Goal: Task Accomplishment & Management: Manage account settings

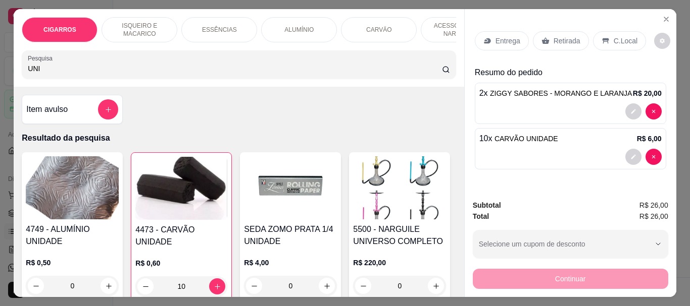
click at [553, 41] on p "Retirada" at bounding box center [566, 41] width 27 height 10
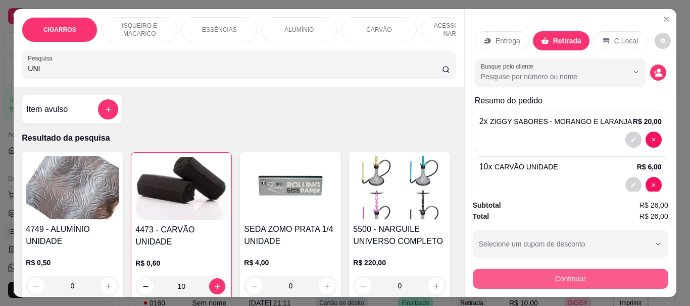
click at [542, 279] on button "Continuar" at bounding box center [570, 279] width 195 height 20
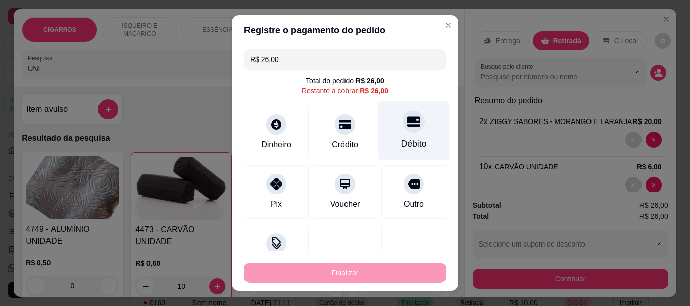
click at [406, 134] on div "Débito" at bounding box center [413, 130] width 71 height 59
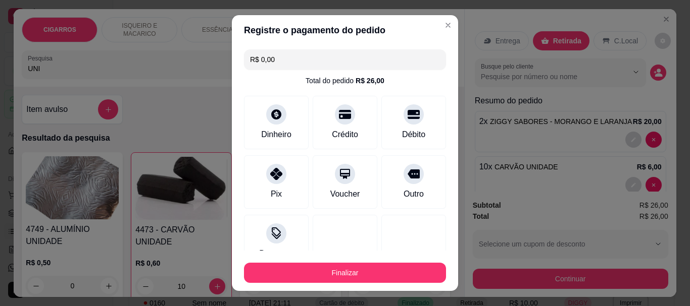
type input "R$ 0,00"
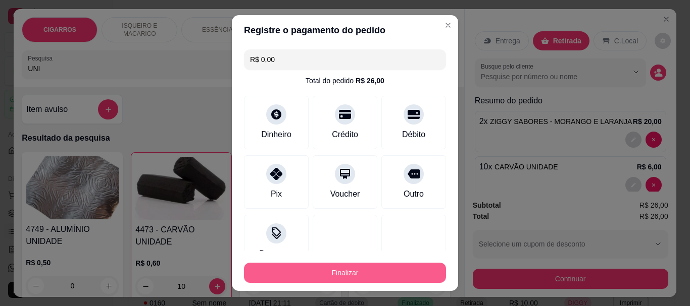
click at [364, 275] on button "Finalizar" at bounding box center [345, 273] width 202 height 20
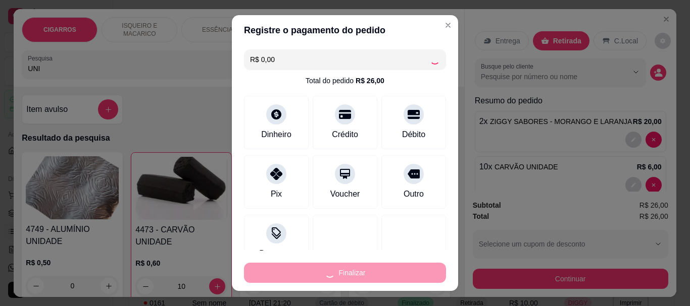
click at [371, 277] on div "Finalizar" at bounding box center [345, 273] width 202 height 20
click at [372, 277] on div "Finalizar" at bounding box center [345, 273] width 202 height 20
type input "0"
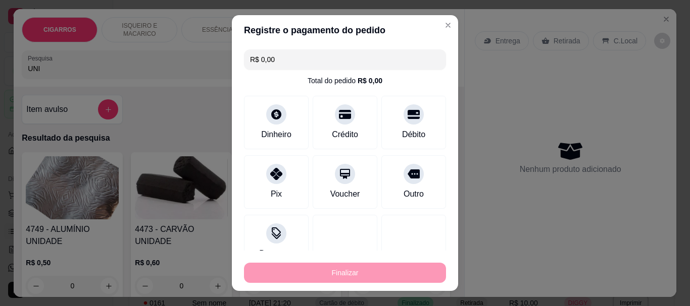
type input "-R$ 26,00"
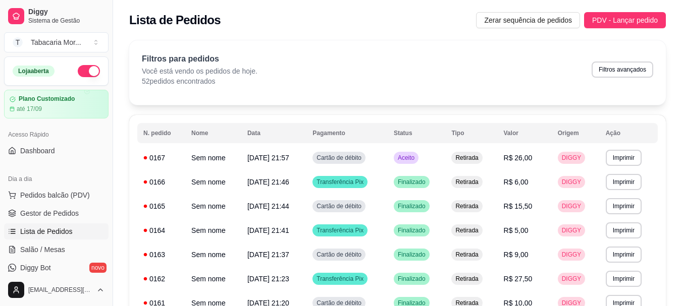
click at [343, 96] on div "Filtros para pedidos Você está vendo os pedidos de hoje. 52 pedidos encontrados…" at bounding box center [397, 72] width 537 height 65
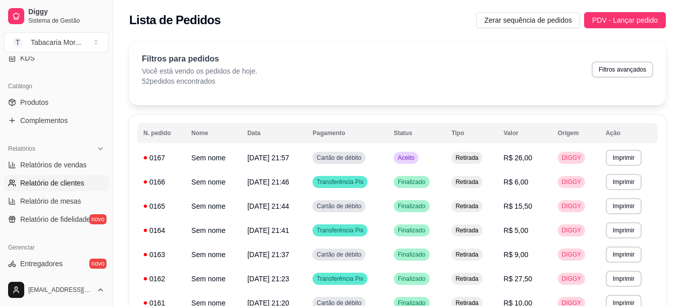
scroll to position [252, 0]
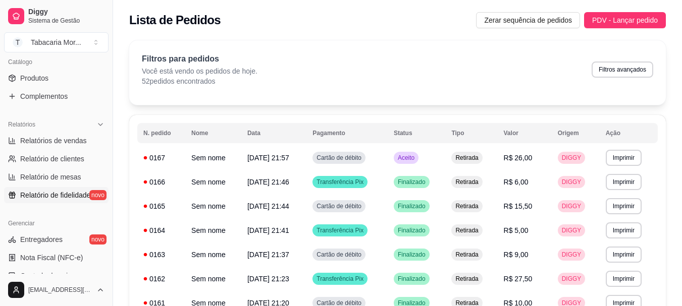
click at [59, 198] on span "Relatório de fidelidade" at bounding box center [55, 195] width 70 height 10
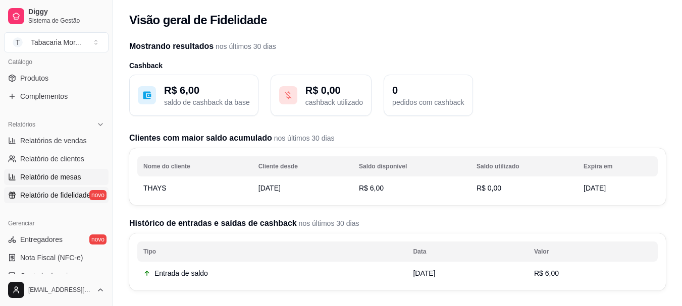
click at [51, 178] on span "Relatório de mesas" at bounding box center [50, 177] width 61 height 10
select select "TOTAL_OF_ORDERS"
select select "7"
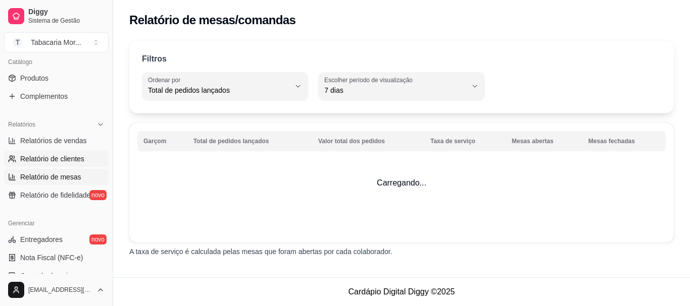
click at [49, 151] on link "Relatório de clientes" at bounding box center [56, 159] width 104 height 16
select select "30"
select select "HIGHEST_TOTAL_SPENT_WITH_ORDERS"
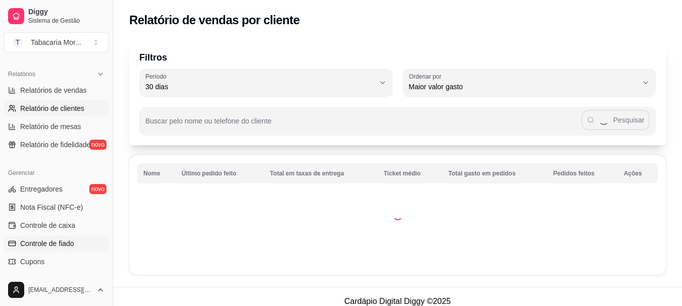
scroll to position [353, 0]
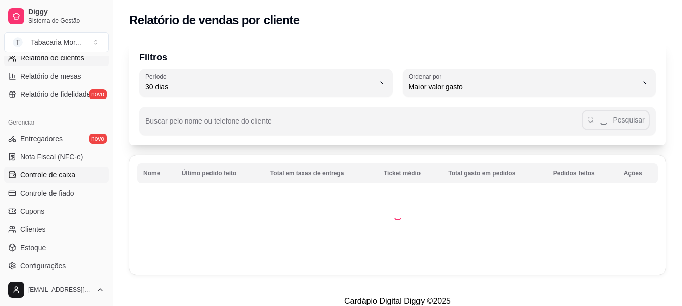
click at [46, 176] on span "Controle de caixa" at bounding box center [47, 175] width 55 height 10
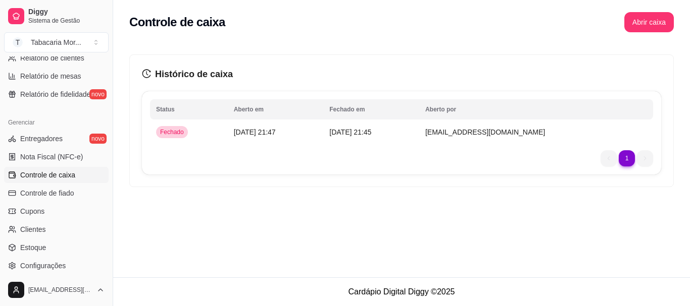
click at [621, 165] on li "1" at bounding box center [626, 158] width 16 height 16
click at [627, 153] on li "1" at bounding box center [626, 158] width 16 height 16
click at [359, 124] on td "[DATE] 21:45" at bounding box center [371, 132] width 96 height 20
click at [363, 138] on td "[DATE] 21:45" at bounding box center [371, 132] width 96 height 20
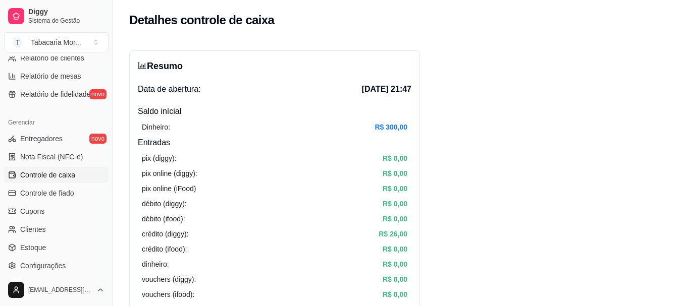
click at [74, 177] on span "Controle de caixa" at bounding box center [47, 175] width 55 height 10
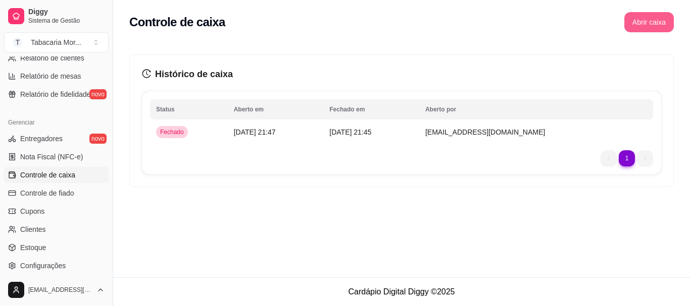
click at [639, 23] on button "Abrir caixa" at bounding box center [648, 22] width 49 height 20
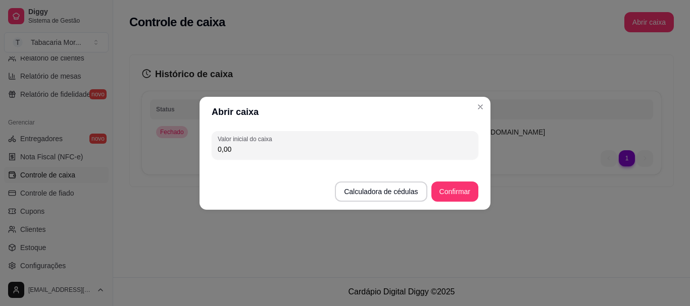
click at [489, 106] on header "Abrir caixa" at bounding box center [344, 112] width 291 height 30
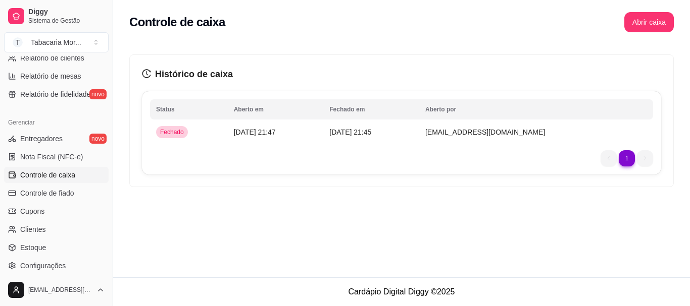
click at [264, 120] on table "Status Aberto em [GEOGRAPHIC_DATA] em [GEOGRAPHIC_DATA] por Fechado [DATE] 21:4…" at bounding box center [401, 120] width 503 height 43
click at [267, 135] on span "[DATE] 21:47" at bounding box center [255, 132] width 42 height 8
click at [31, 187] on link "Controle de fiado" at bounding box center [56, 193] width 104 height 16
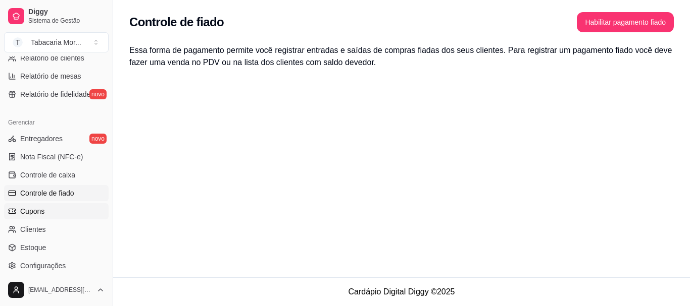
click at [42, 212] on span "Cupons" at bounding box center [32, 211] width 24 height 10
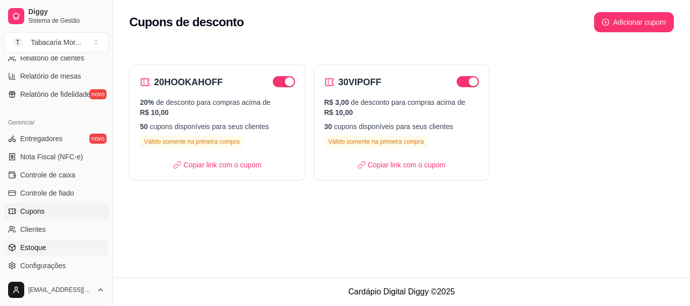
click at [43, 247] on span "Estoque" at bounding box center [33, 248] width 26 height 10
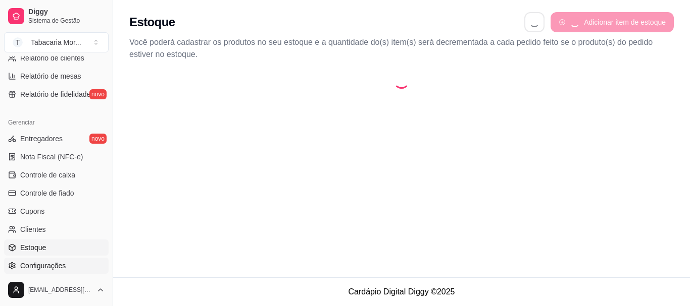
click at [50, 266] on span "Configurações" at bounding box center [42, 266] width 45 height 10
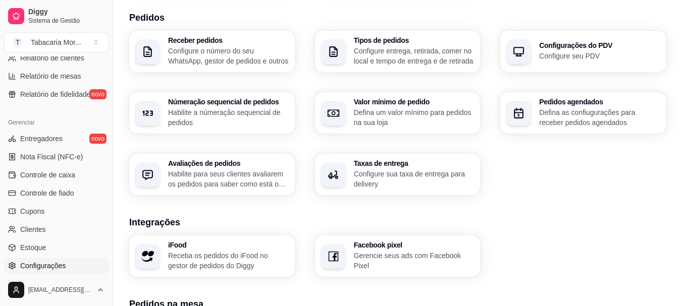
scroll to position [252, 0]
